Goal: Task Accomplishment & Management: Use online tool/utility

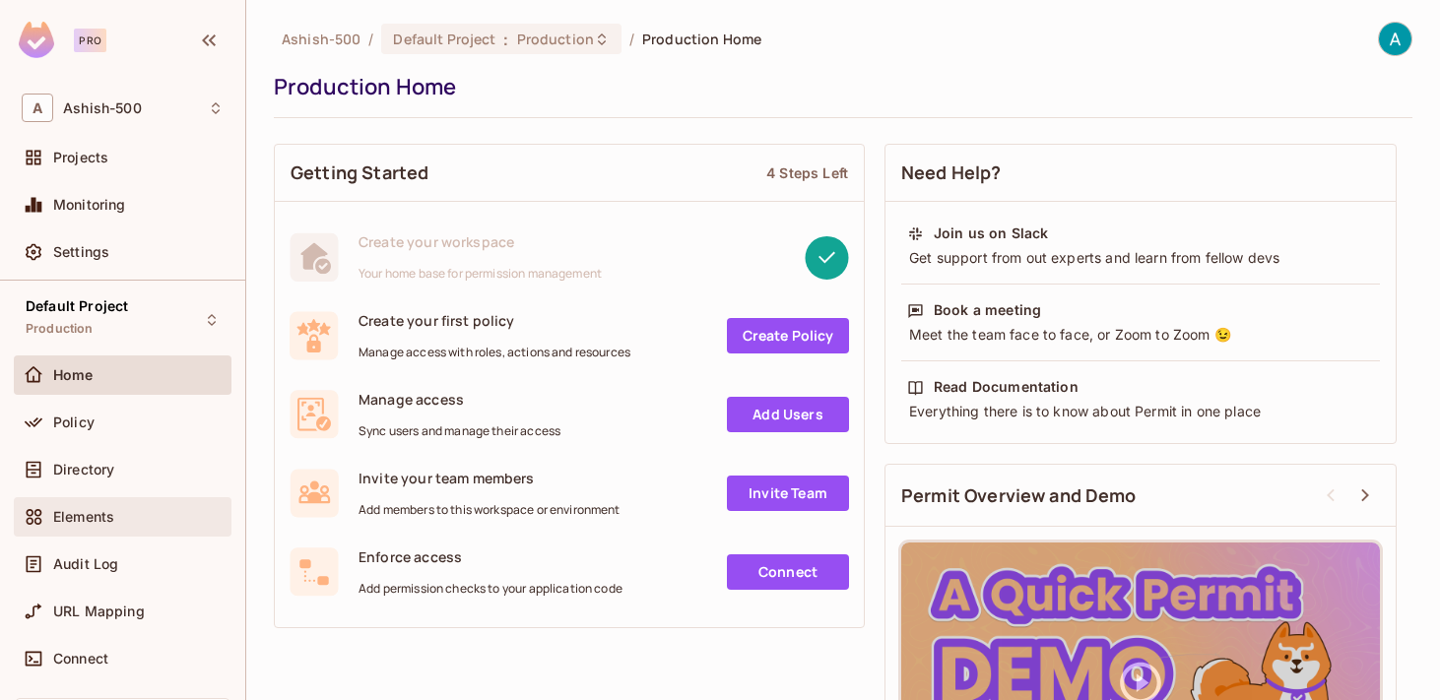
scroll to position [191, 0]
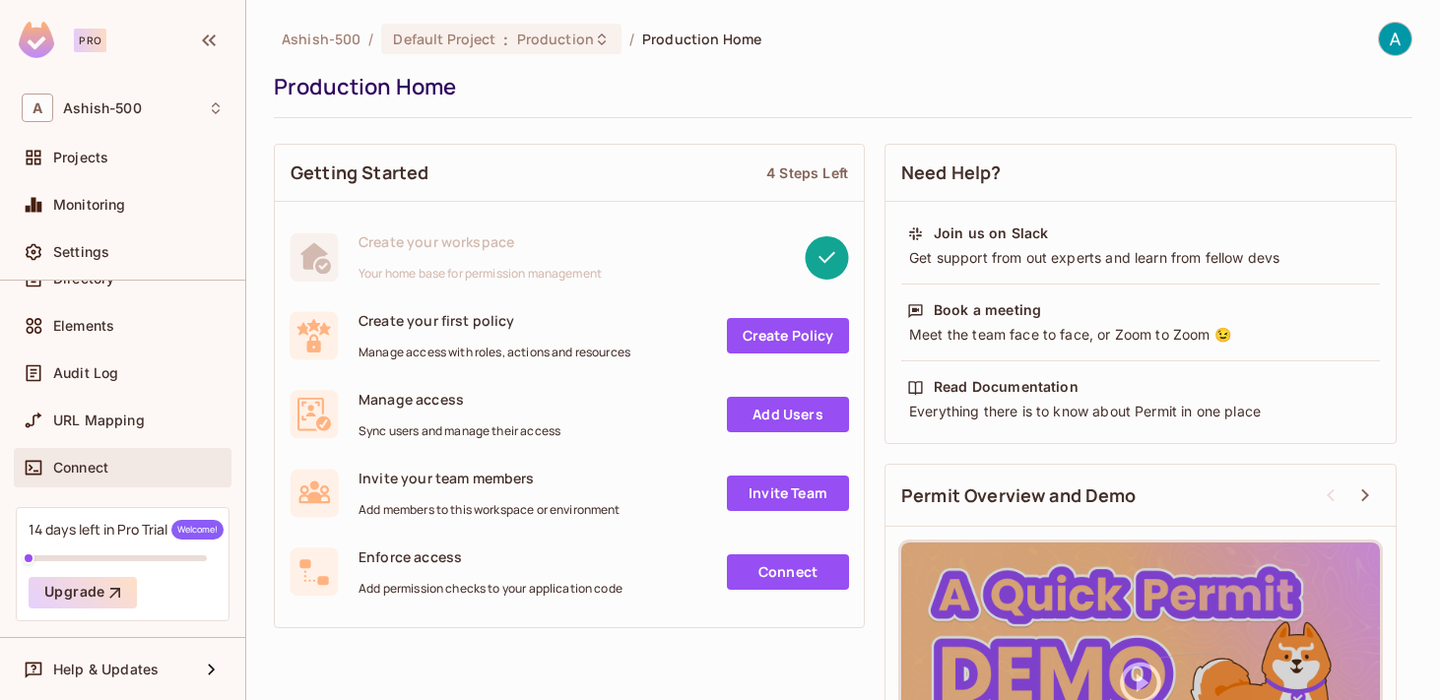
click at [106, 466] on span "Connect" at bounding box center [80, 468] width 55 height 16
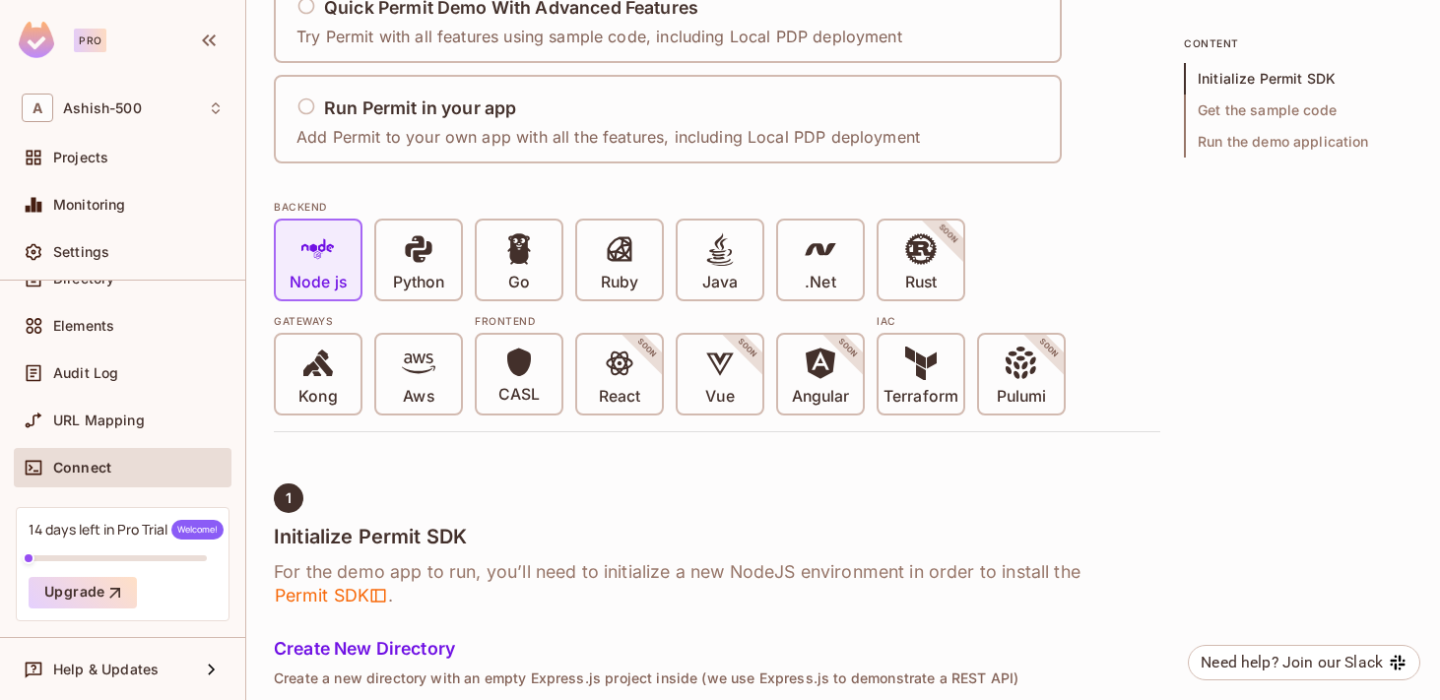
scroll to position [299, 0]
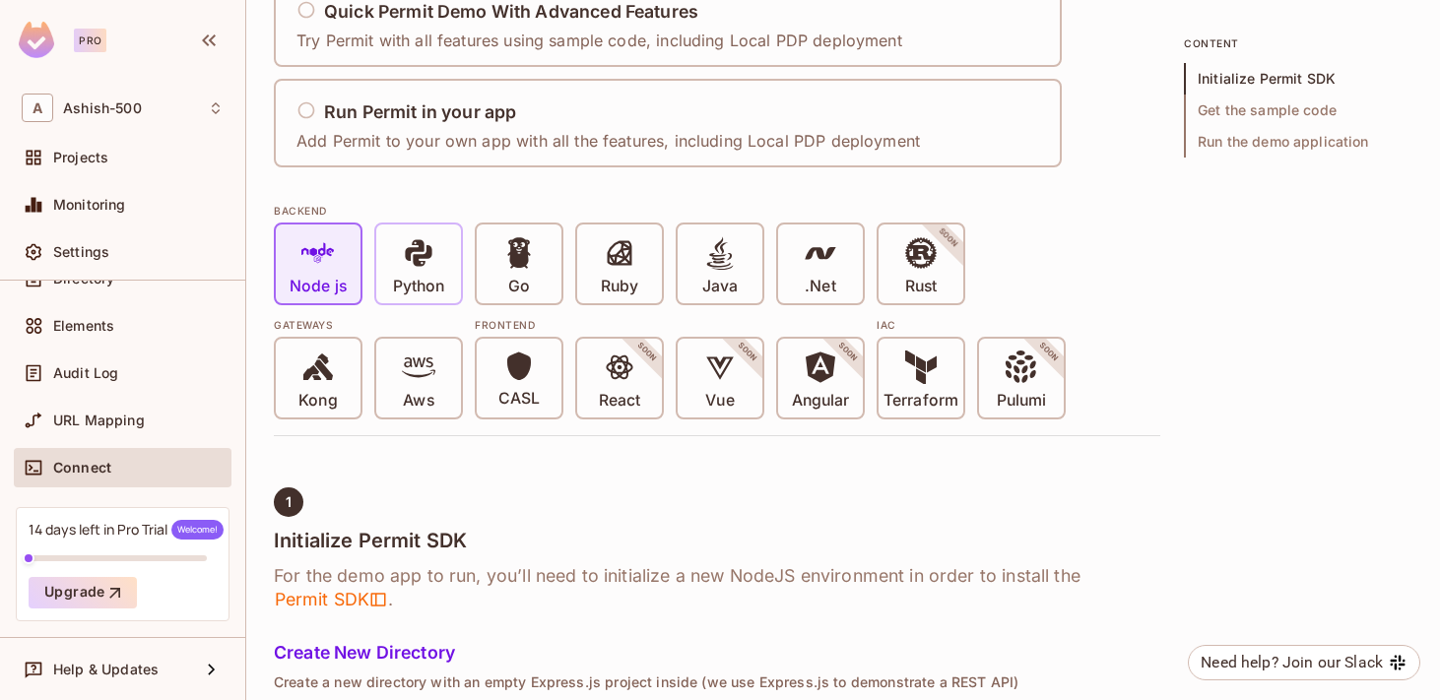
click at [402, 260] on icon at bounding box center [418, 252] width 33 height 33
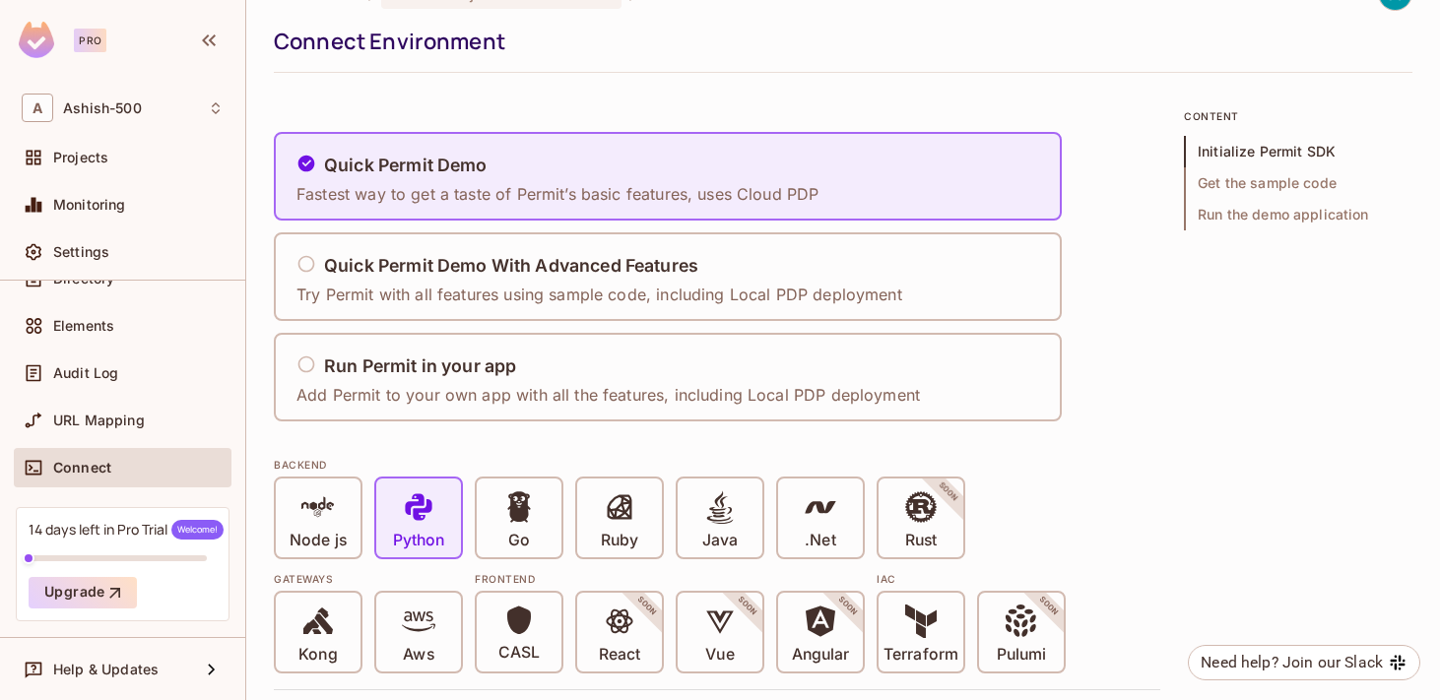
scroll to position [0, 0]
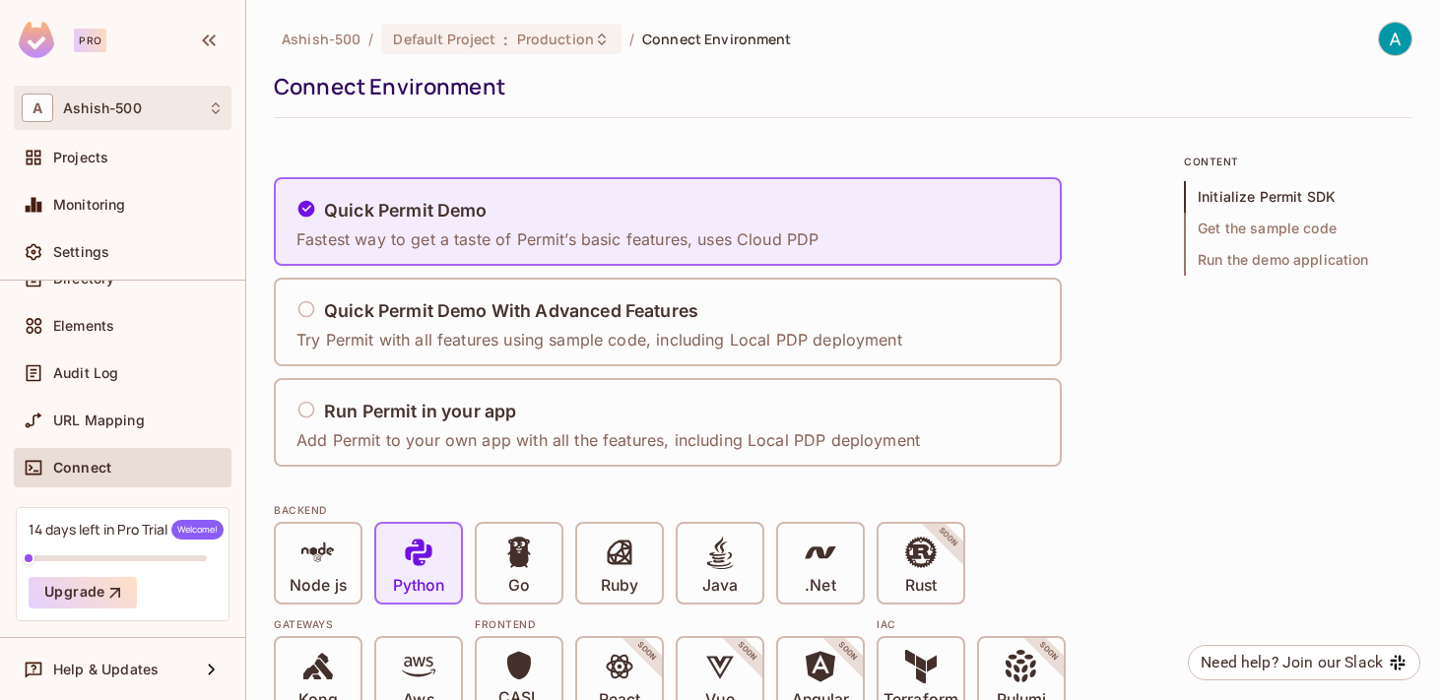
click at [108, 99] on div "A Ashish-500" at bounding box center [123, 108] width 202 height 29
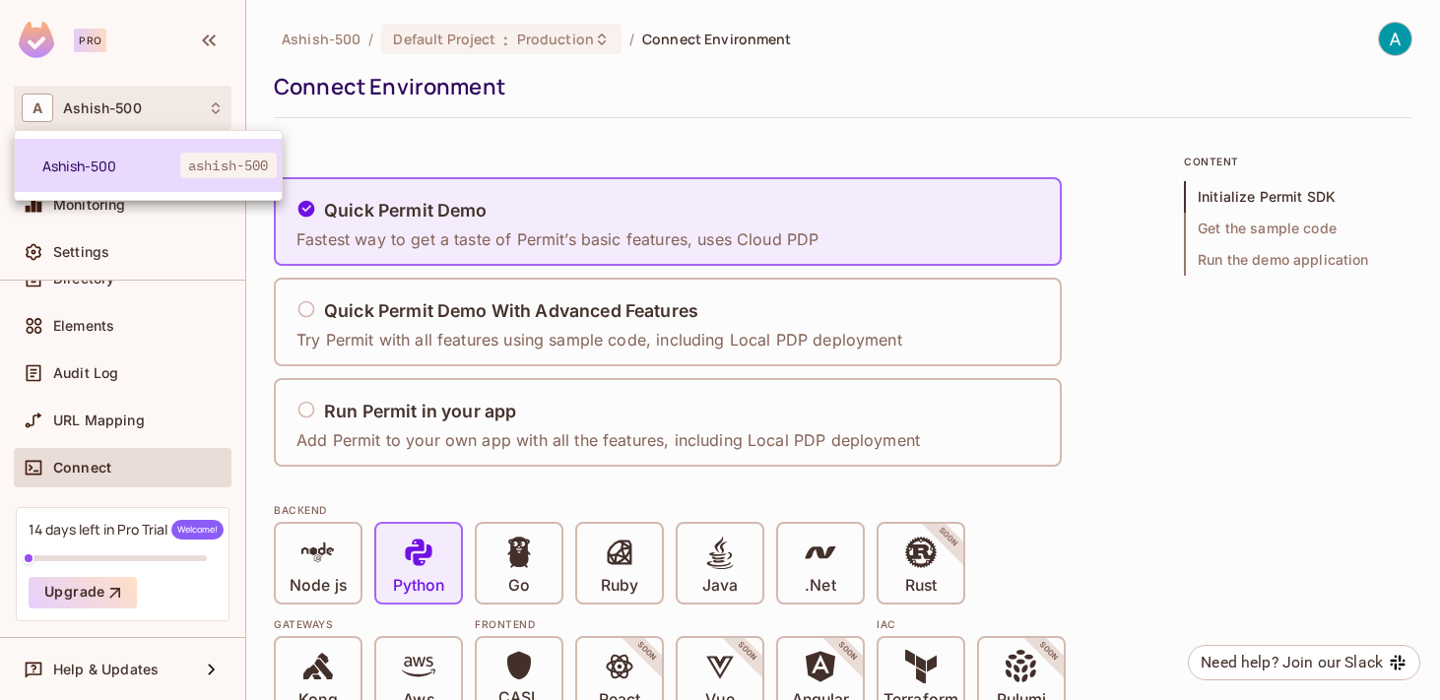
click at [106, 163] on span "Ashish-500" at bounding box center [111, 166] width 138 height 19
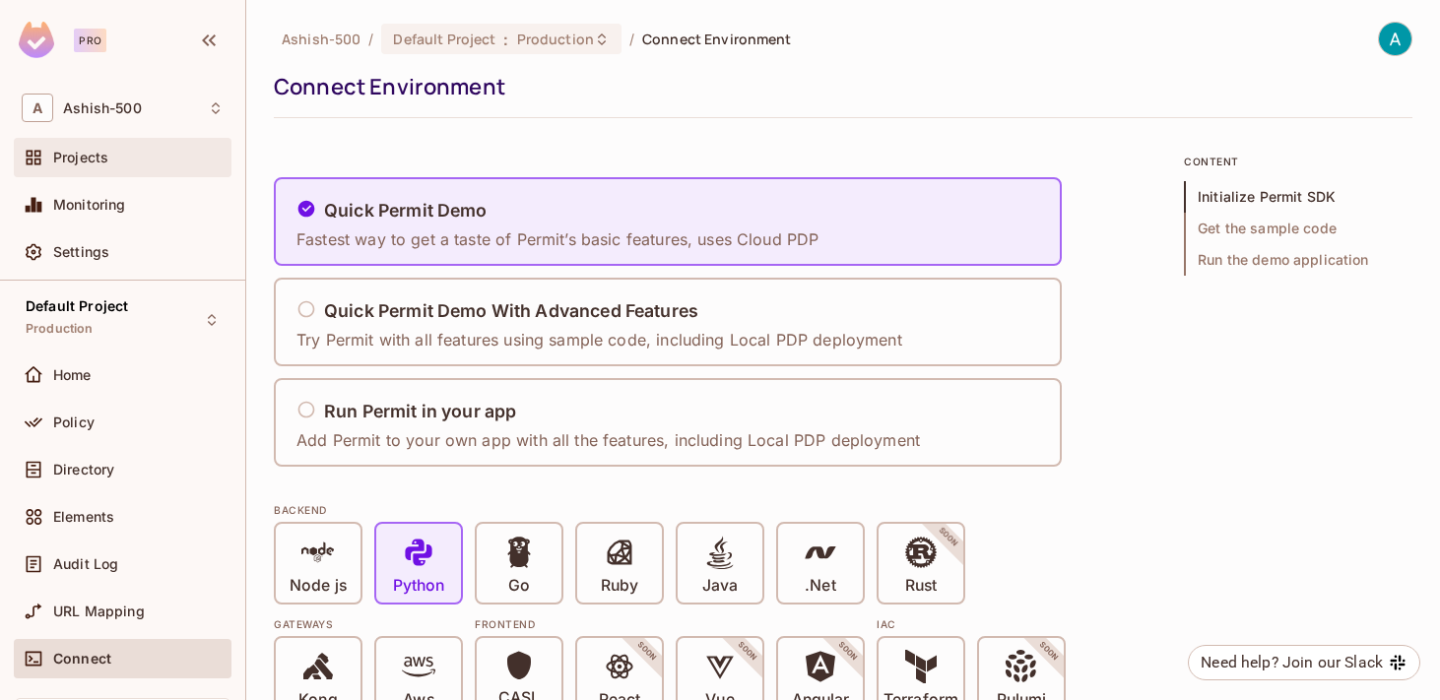
click at [111, 147] on div "Projects" at bounding box center [123, 158] width 202 height 24
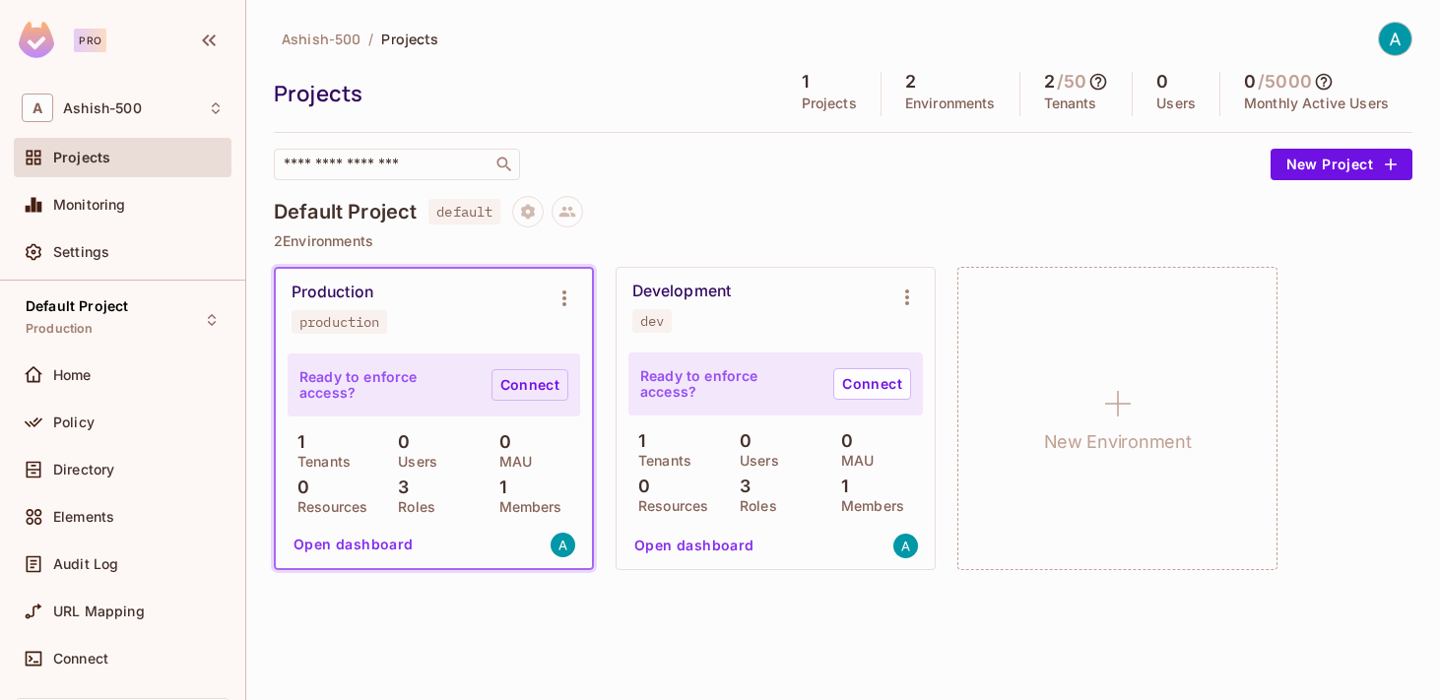
click at [521, 390] on link "Connect" at bounding box center [529, 385] width 77 height 32
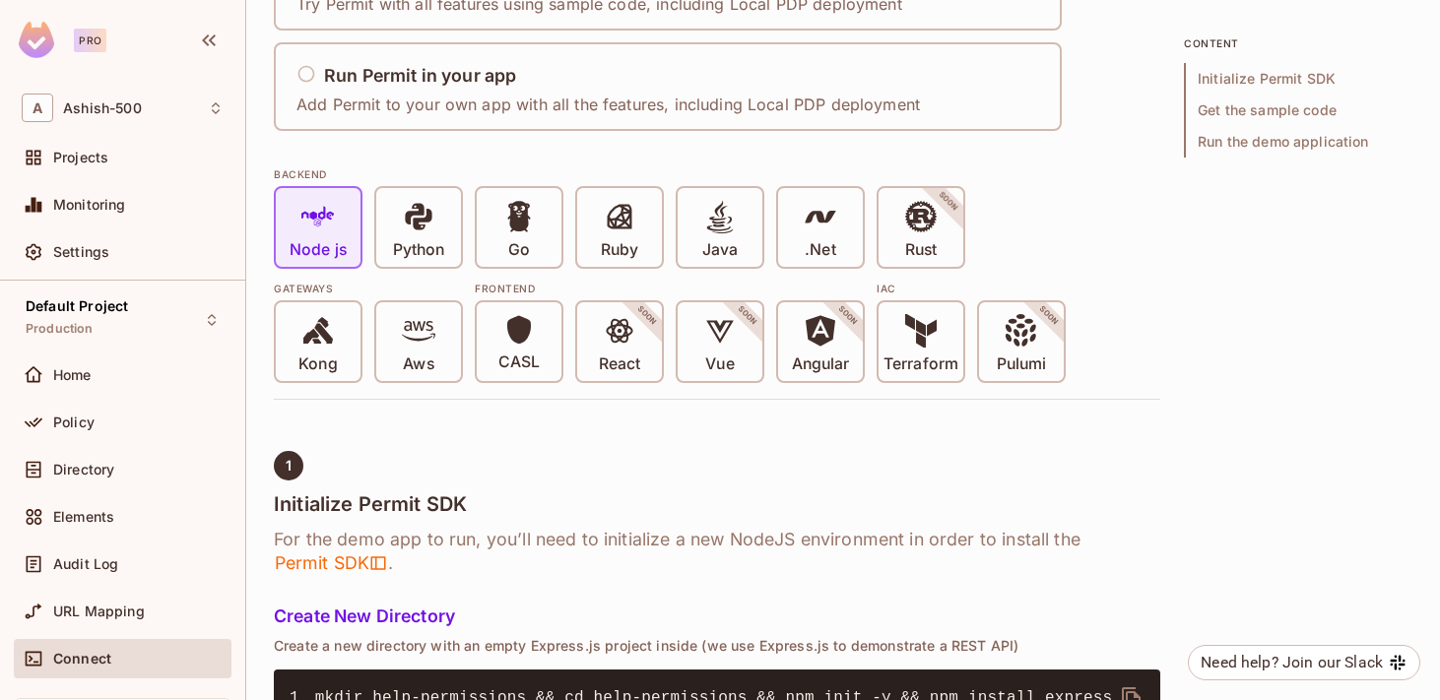
scroll to position [344, 0]
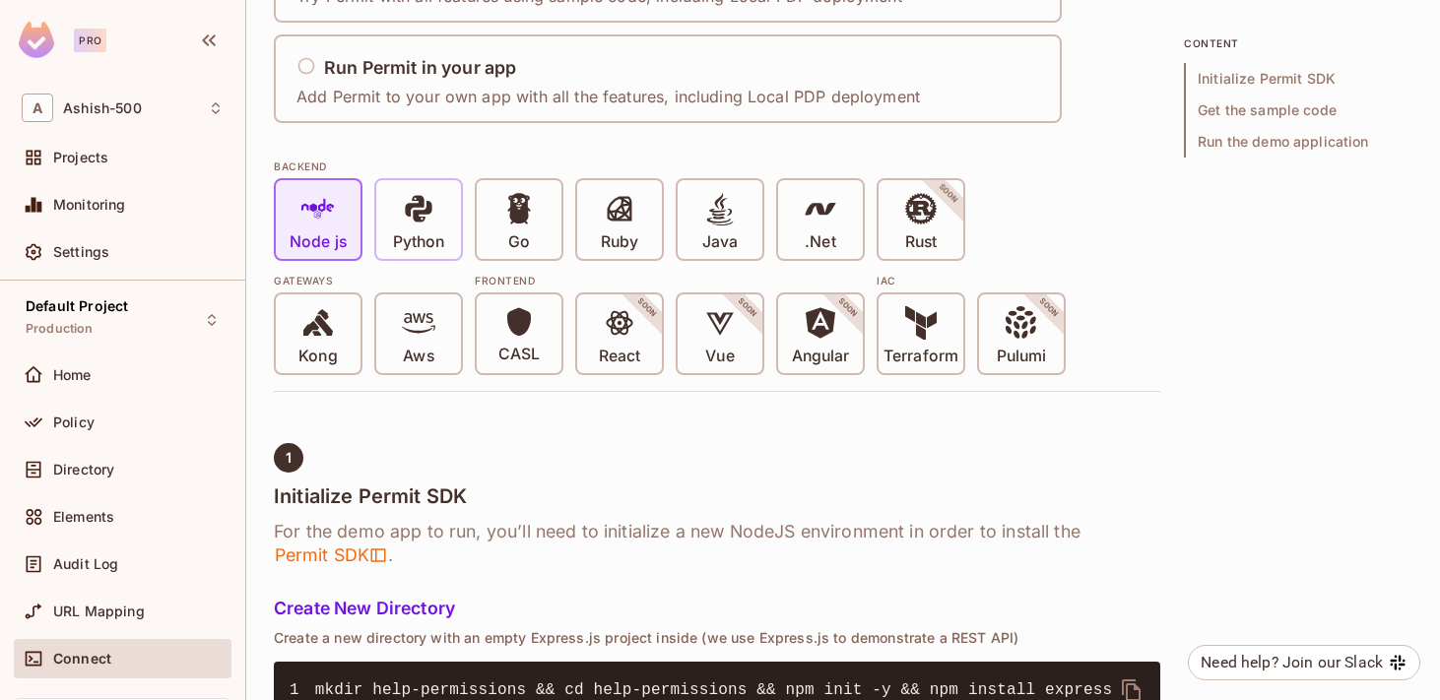
click at [427, 249] on p "Python" at bounding box center [418, 242] width 51 height 20
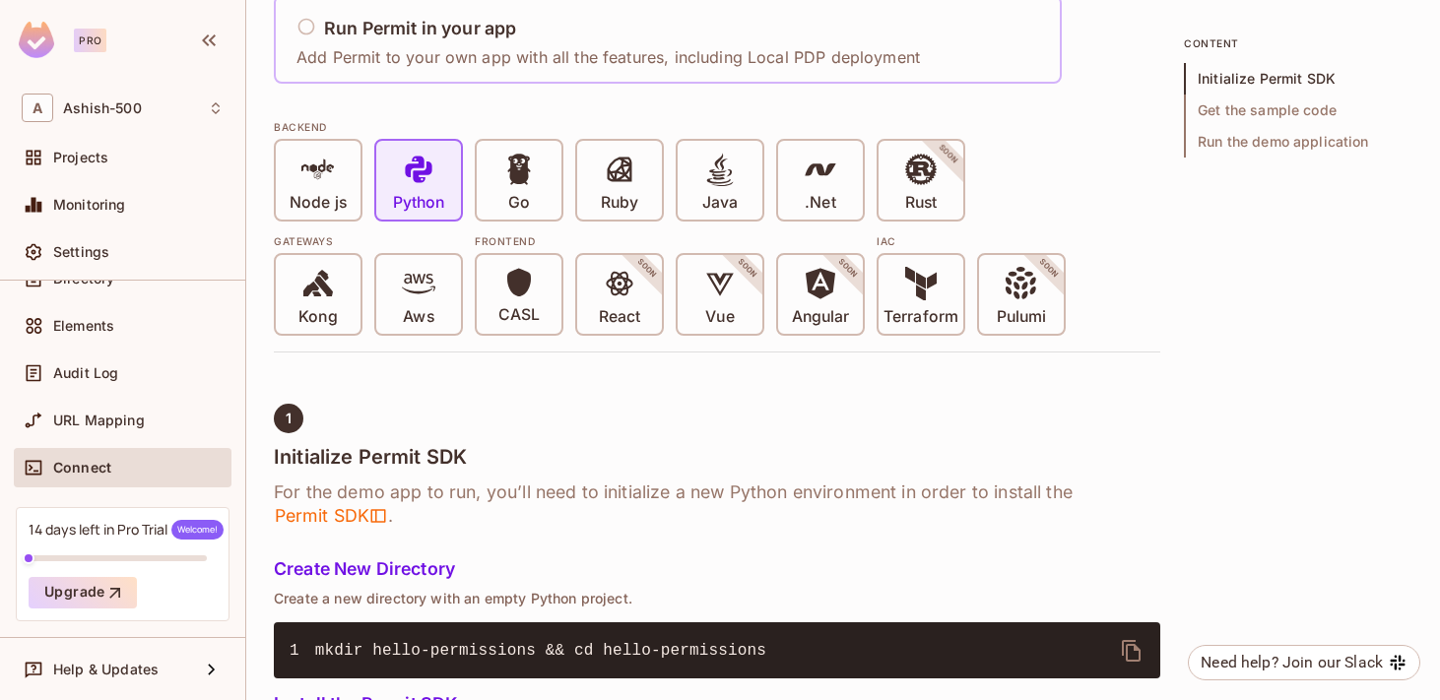
scroll to position [0, 0]
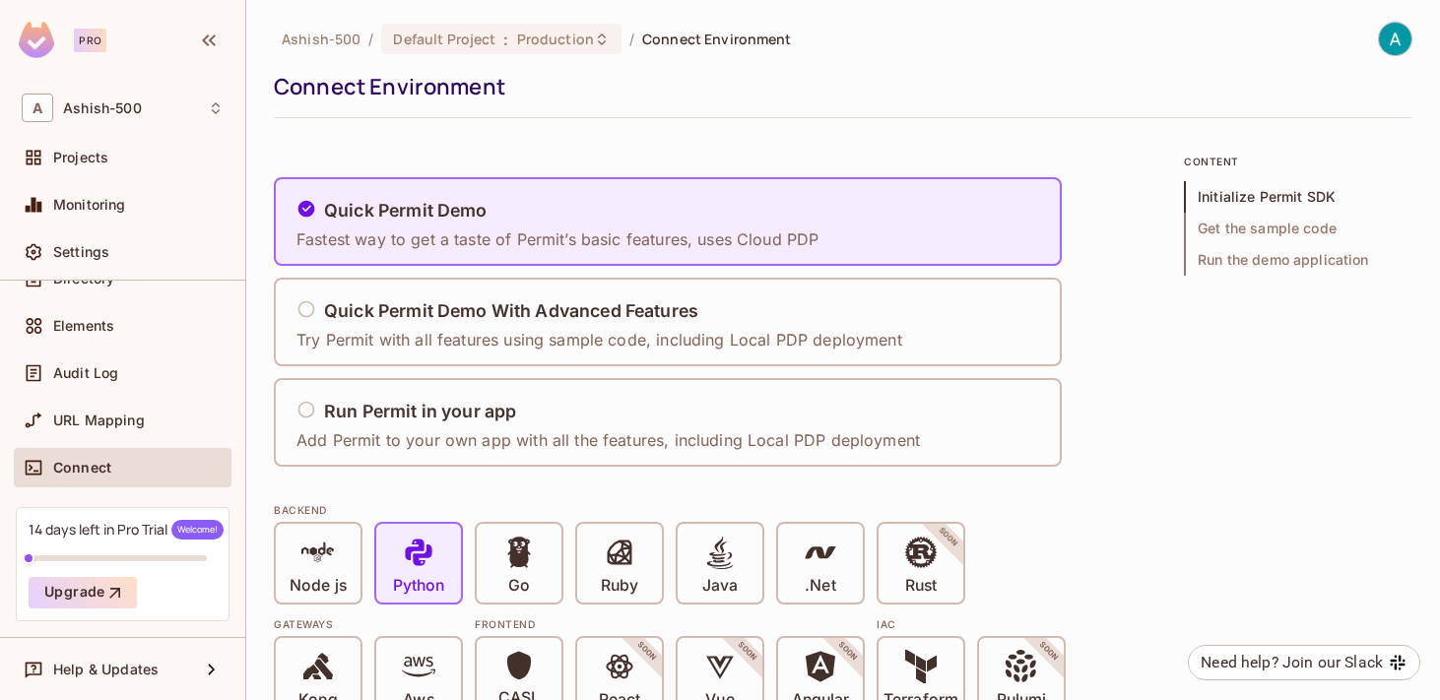
click at [1394, 41] on img at bounding box center [1395, 39] width 33 height 33
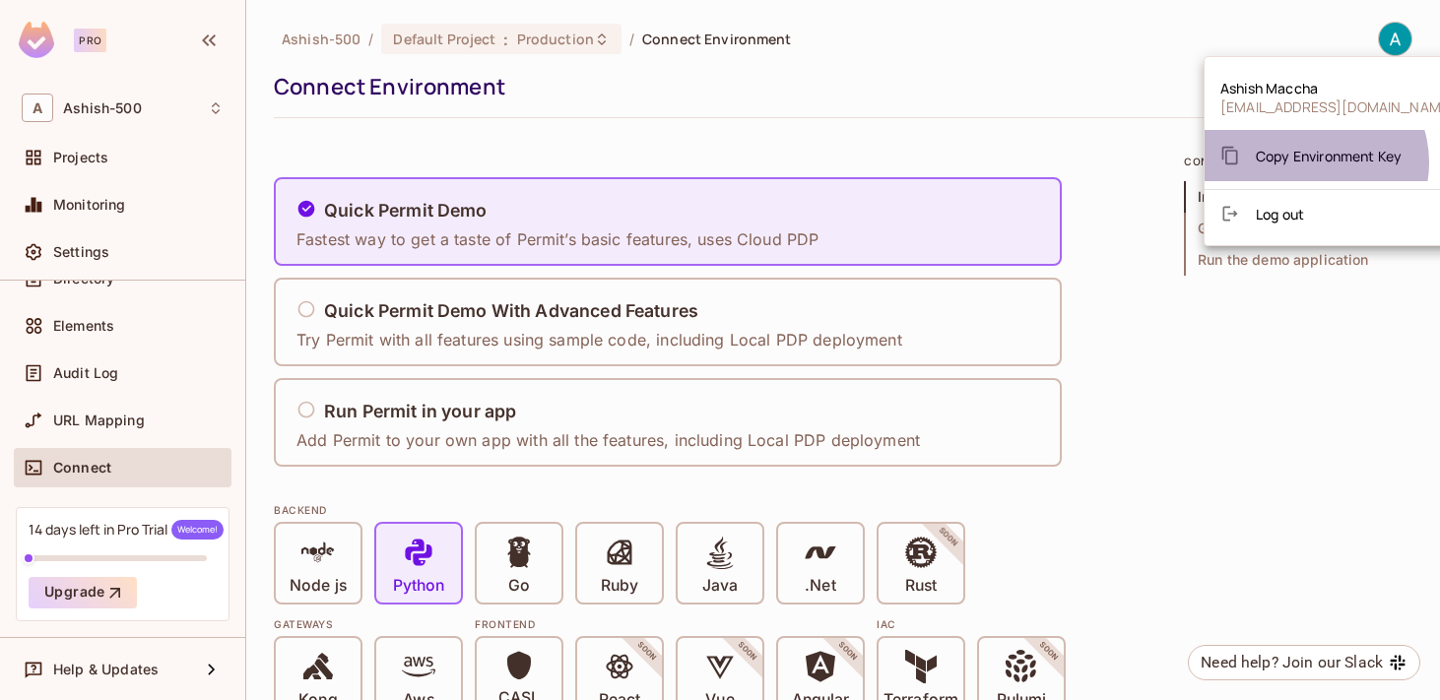
click at [1313, 163] on span "Copy Environment Key" at bounding box center [1329, 156] width 146 height 19
